Goal: Task Accomplishment & Management: Use online tool/utility

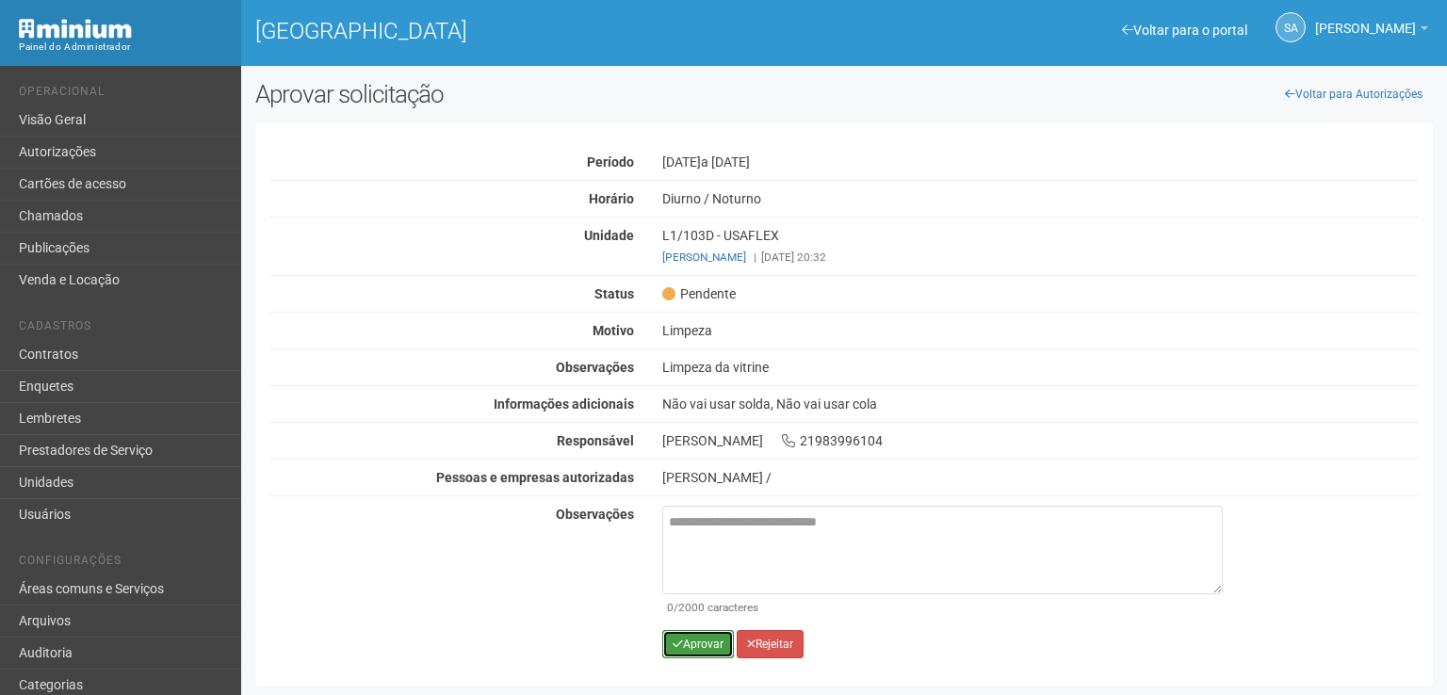
click at [692, 635] on button "Aprovar" at bounding box center [698, 644] width 72 height 28
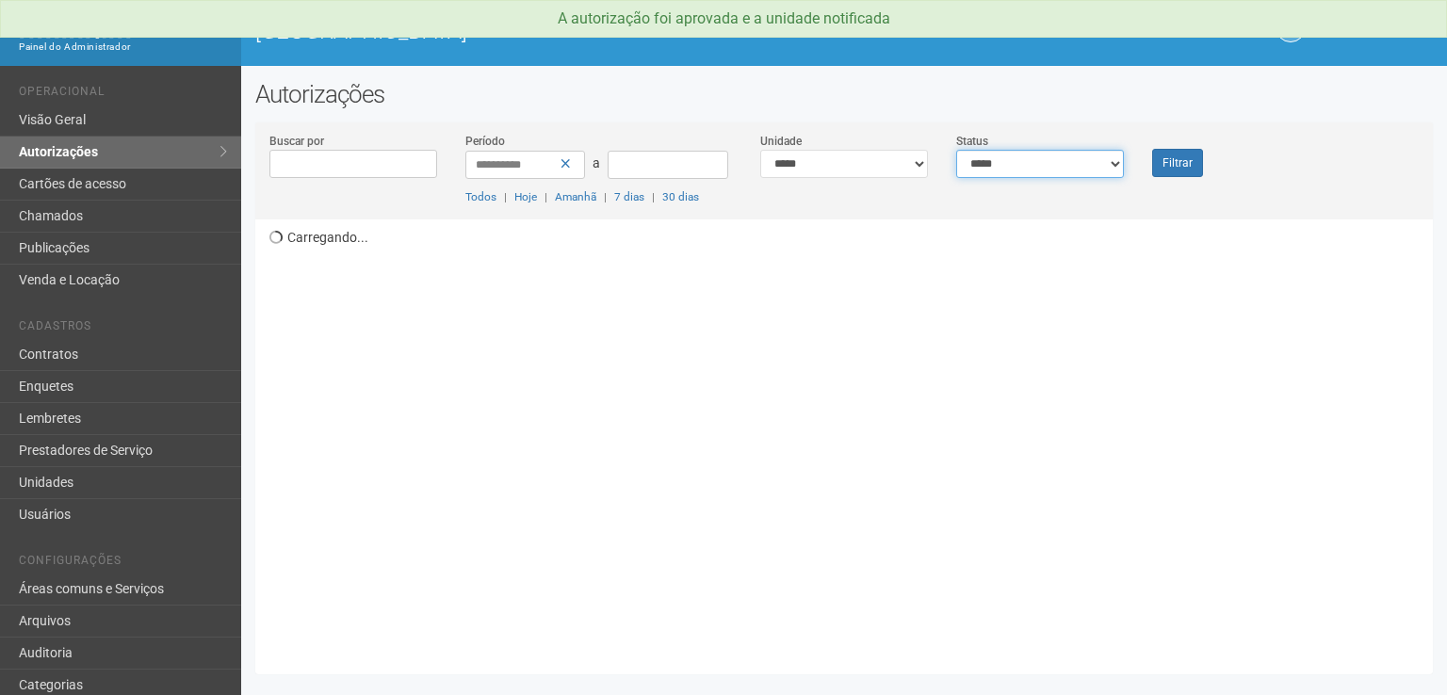
click at [1116, 159] on select "**********" at bounding box center [1040, 164] width 168 height 28
select select "*"
click at [956, 150] on select "**********" at bounding box center [1040, 164] width 168 height 28
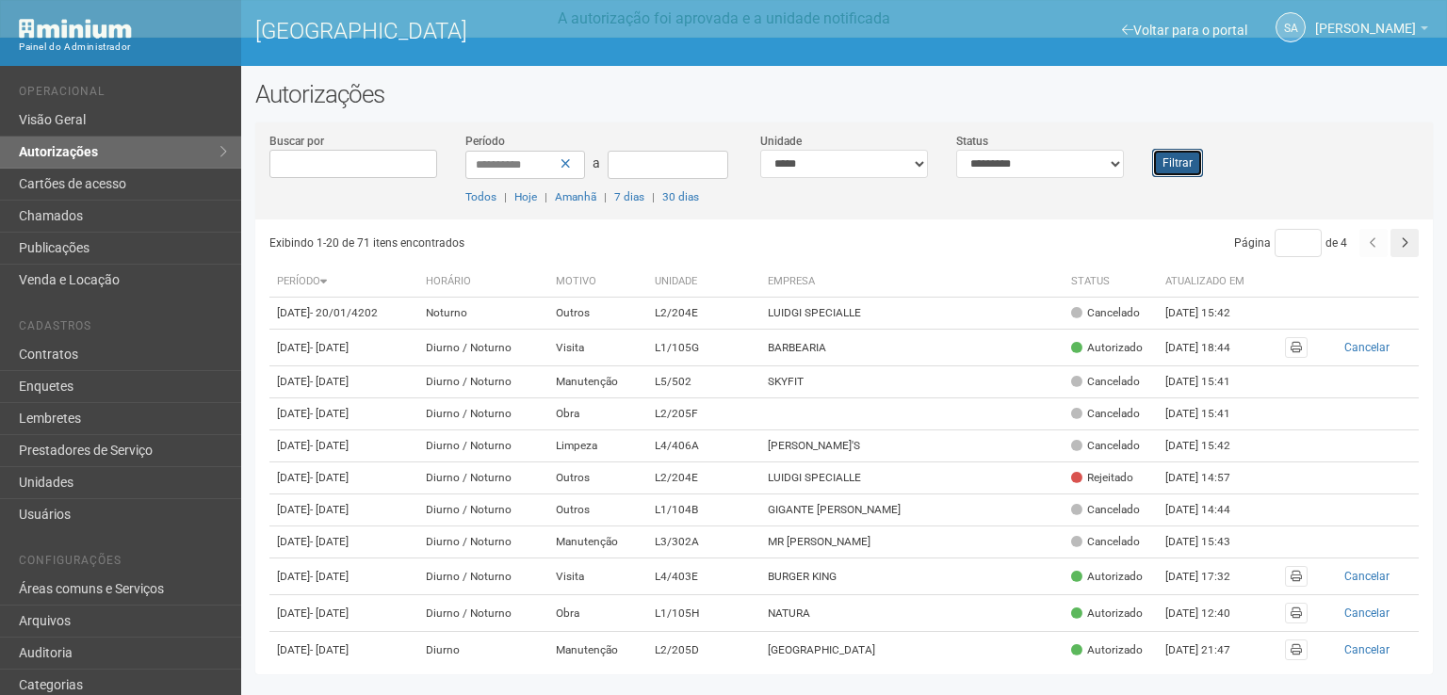
click at [1172, 168] on button "Filtrar" at bounding box center [1177, 163] width 51 height 28
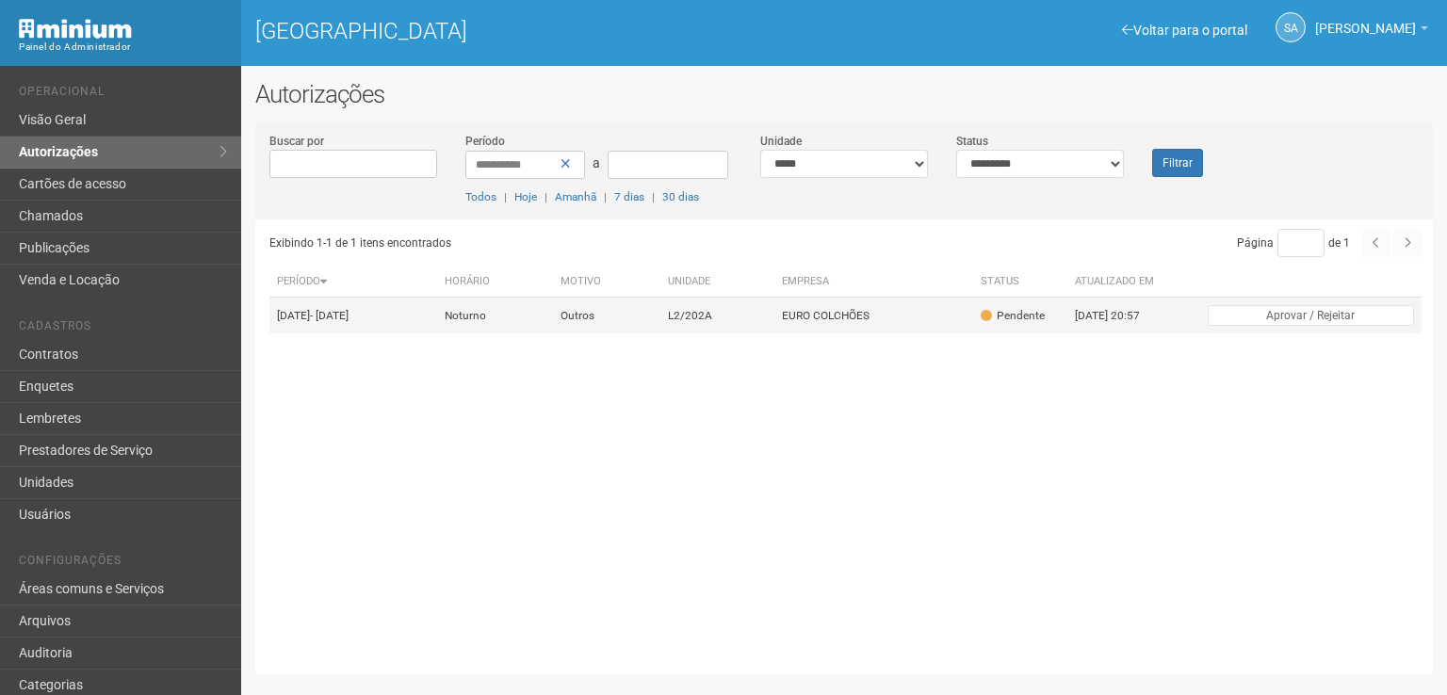
click at [899, 320] on td "EURO COLCHÕES" at bounding box center [873, 316] width 198 height 37
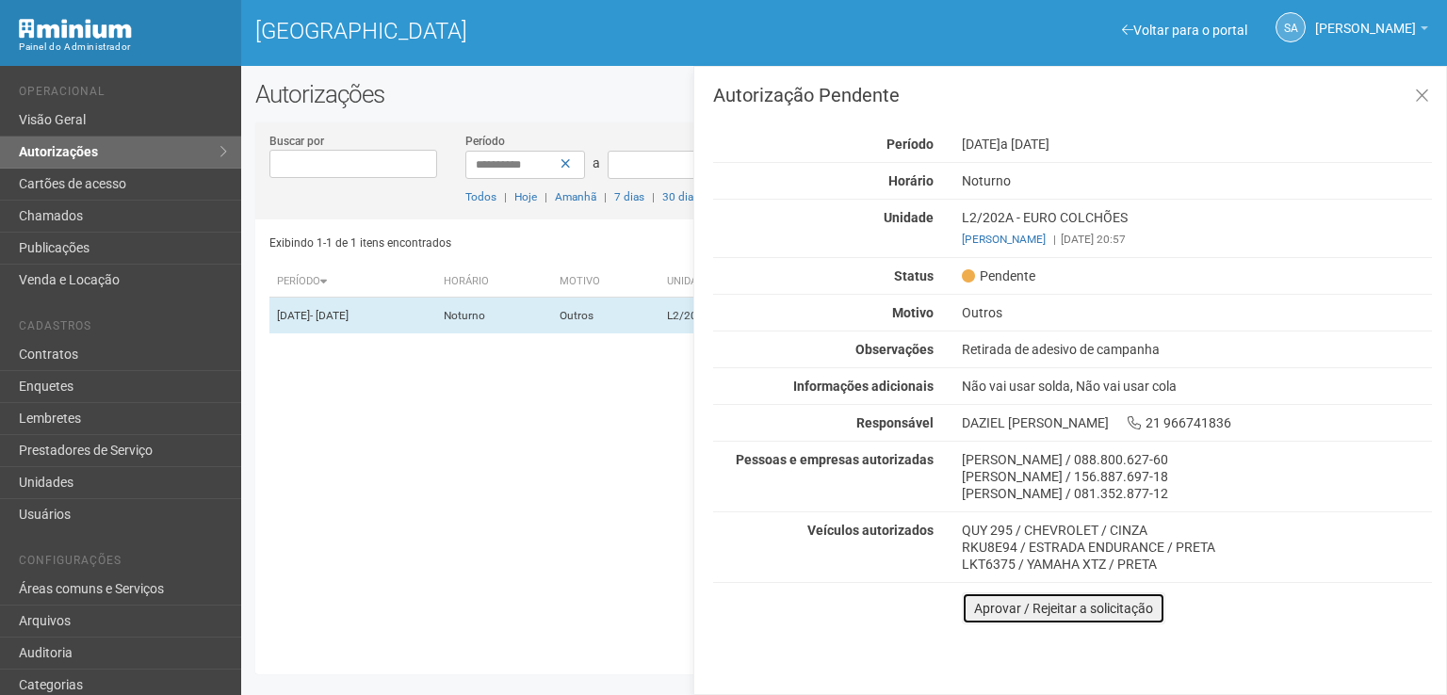
click at [986, 615] on button "Aprovar / Rejeitar a solicitação" at bounding box center [1064, 609] width 204 height 32
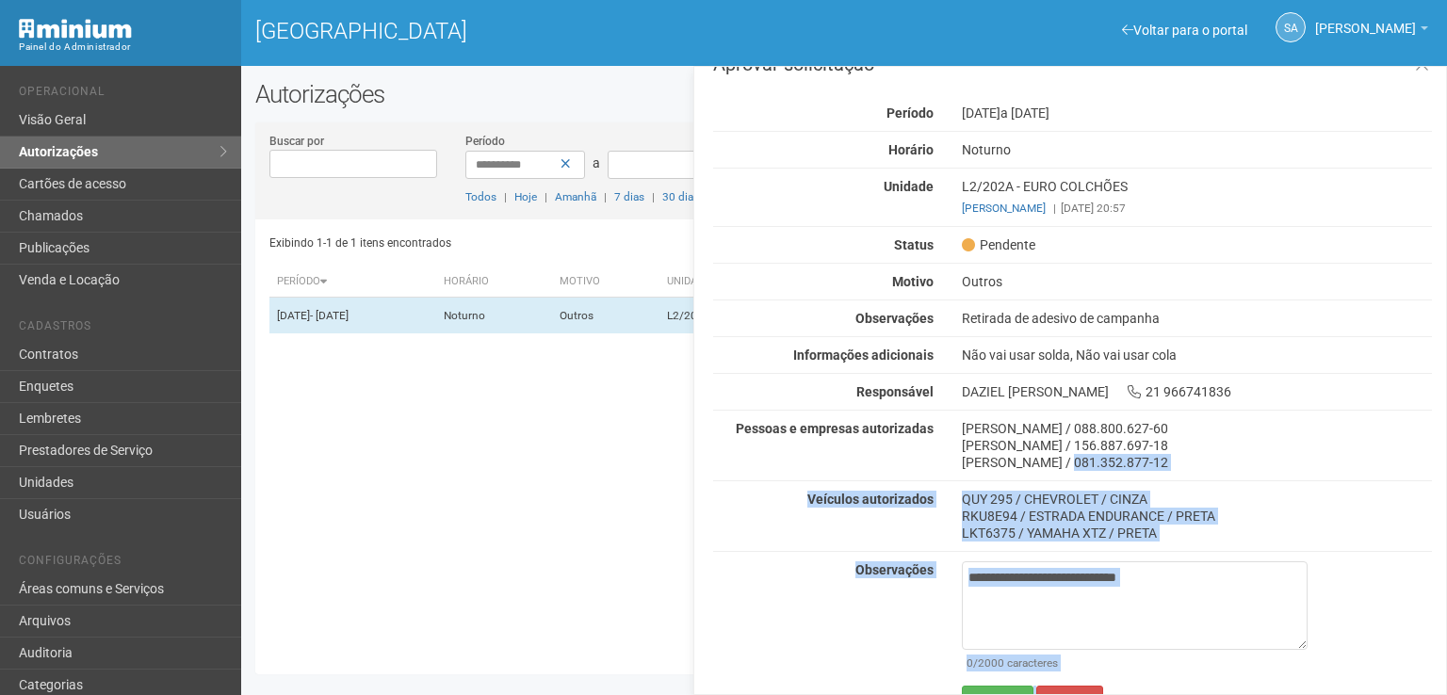
scroll to position [61, 0]
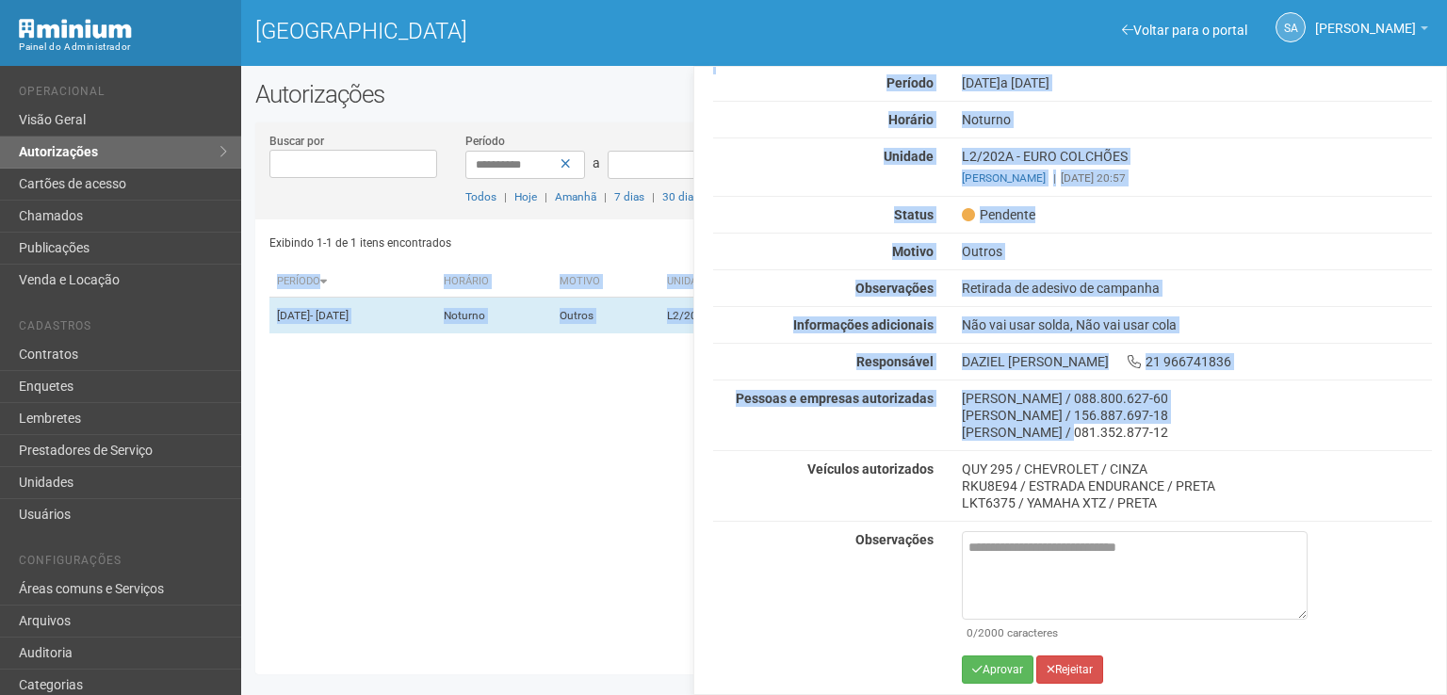
drag, startPoint x: 1082, startPoint y: 499, endPoint x: 1095, endPoint y: 699, distance: 200.2
click at [1095, 694] on html "Aguarde... Painel do Administrador Taquara Plaza Shopping SA Silvio Anjos Silvi…" at bounding box center [723, 347] width 1447 height 695
click at [991, 666] on button "Aprovar" at bounding box center [998, 670] width 72 height 28
